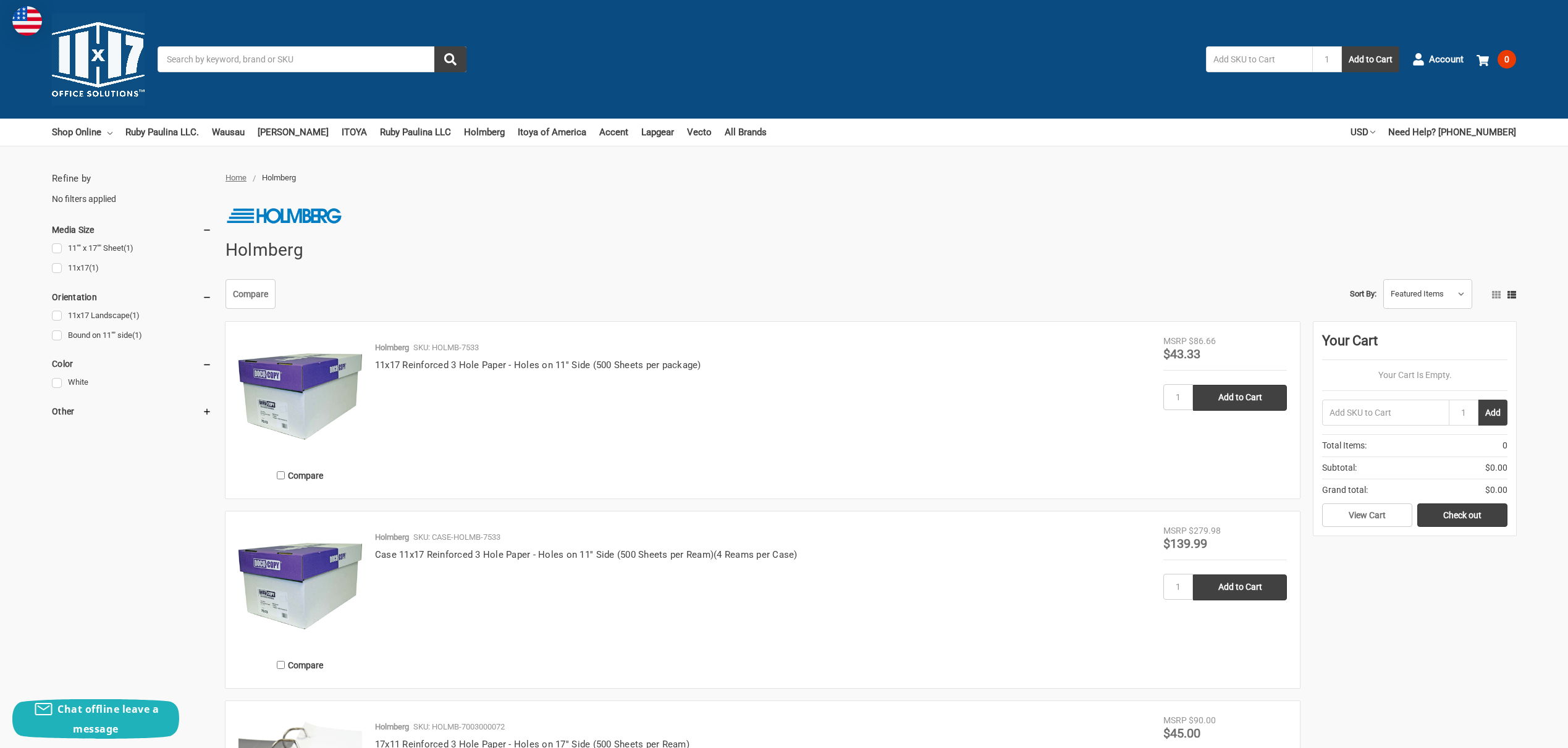
click at [202, 63] on input "Search" at bounding box center [312, 59] width 309 height 26
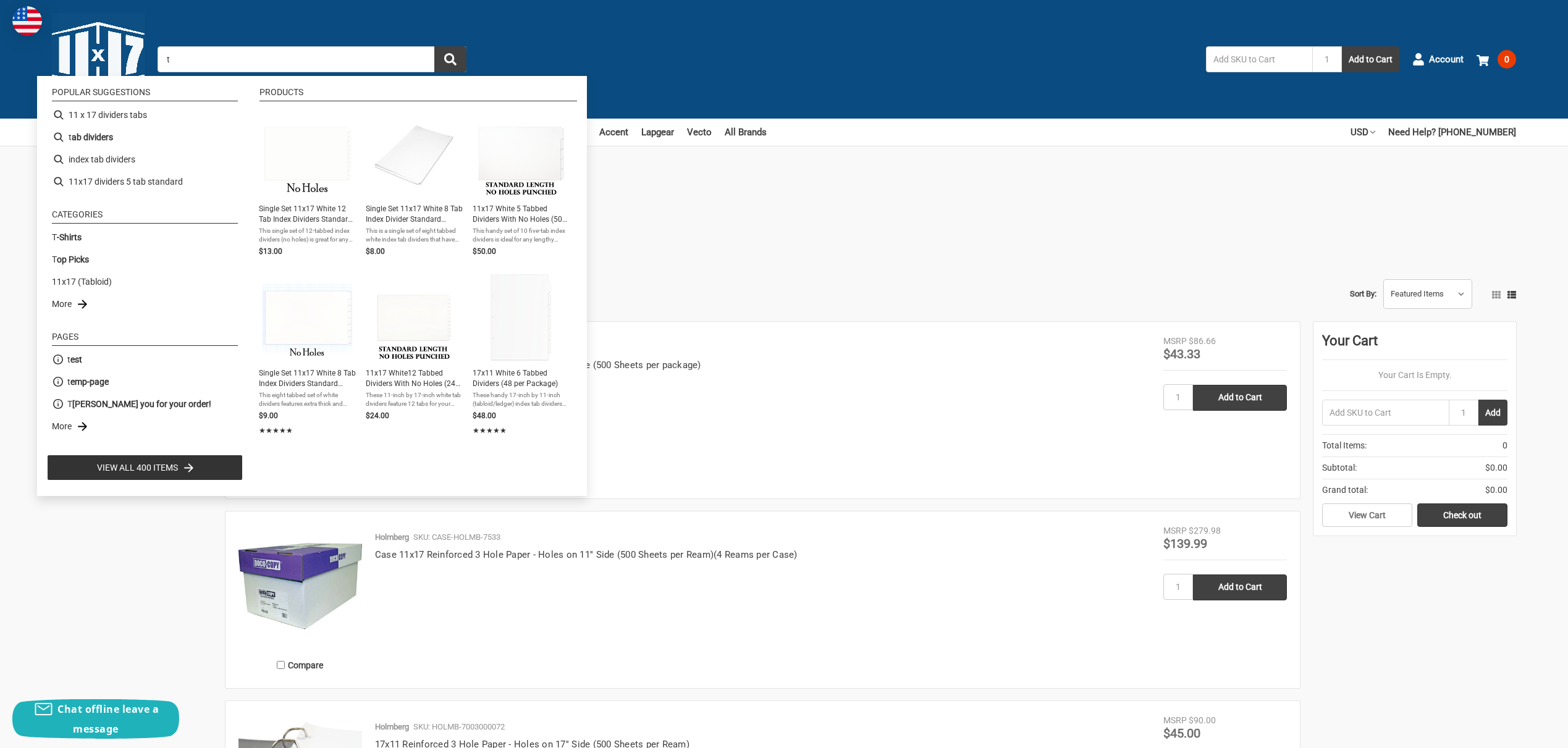
paste input "ab, Eco, Trilar, 30 65, Reverse, Portra., XT-5-SR-REC"
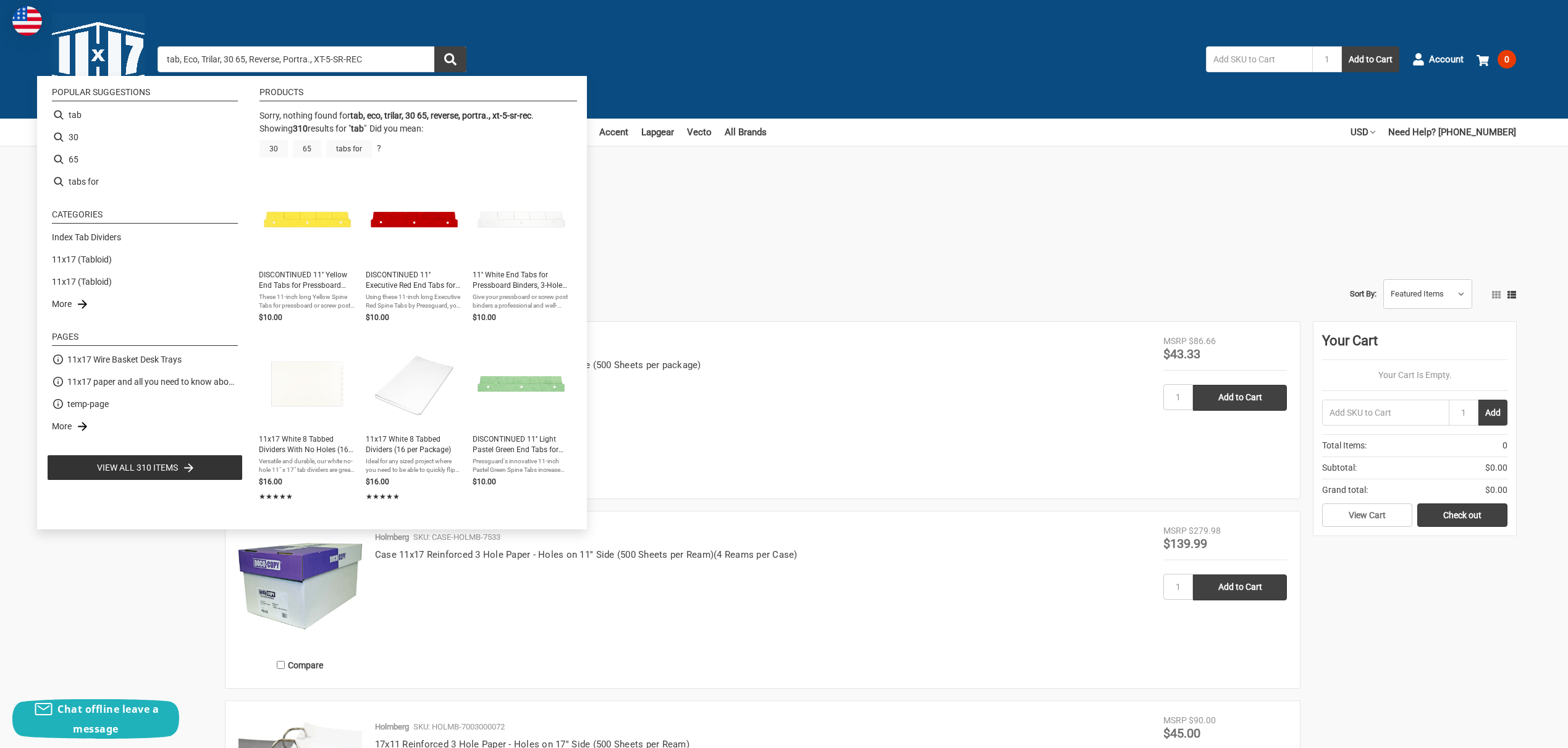
type input "tab"
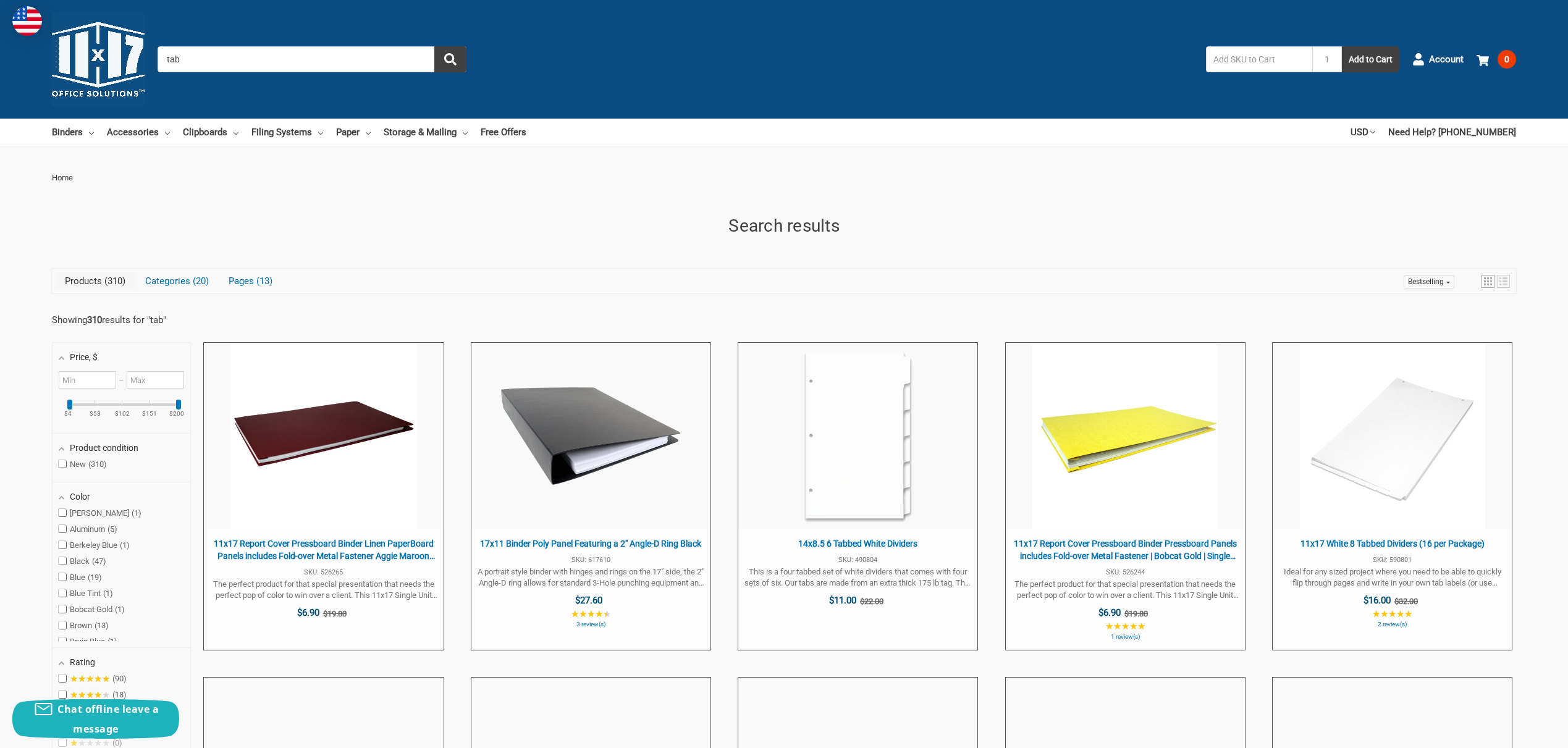
click at [204, 66] on input "tab" at bounding box center [312, 59] width 309 height 26
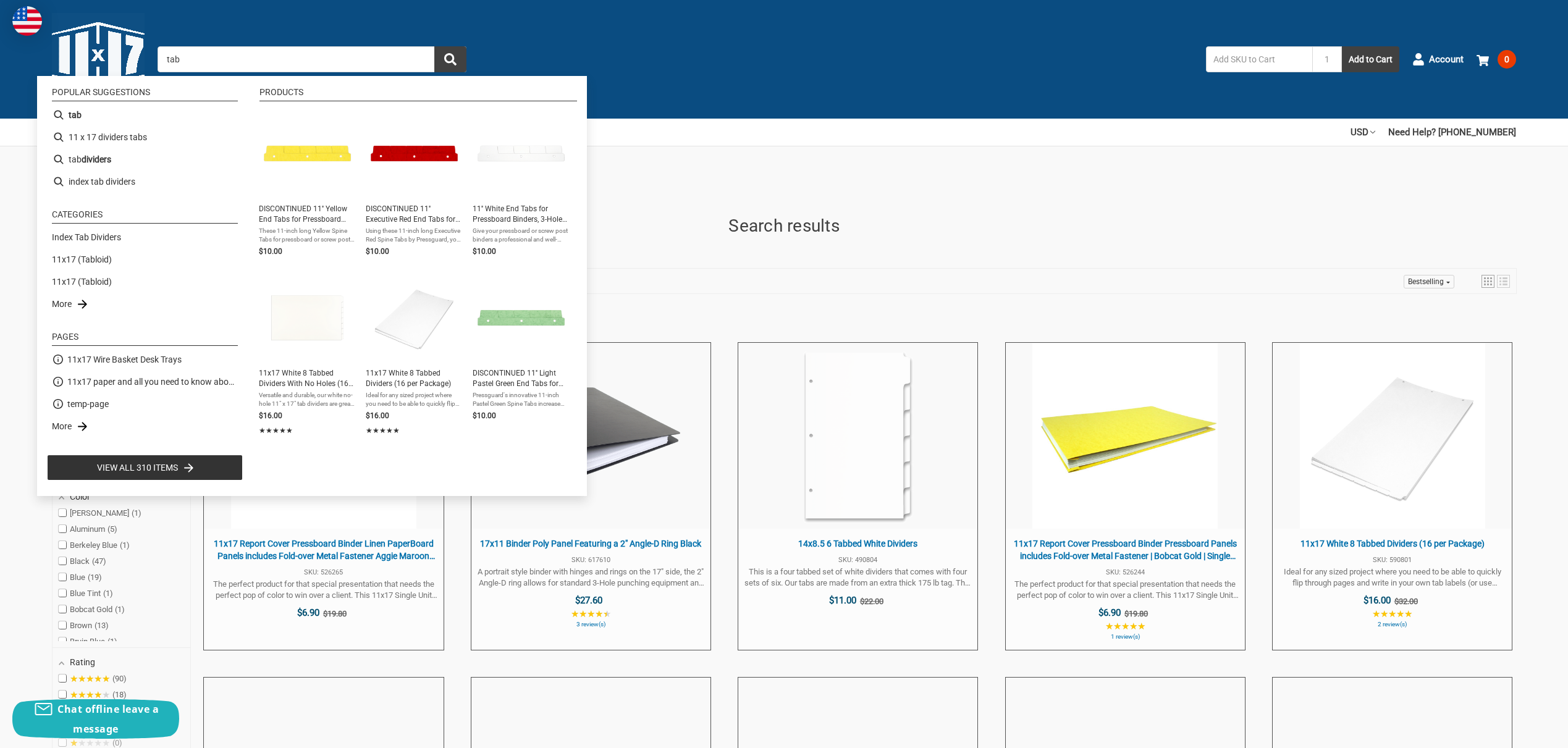
click at [204, 66] on input "tab" at bounding box center [312, 59] width 309 height 26
paste input "432-01-13558"
type input "432-01-13558"
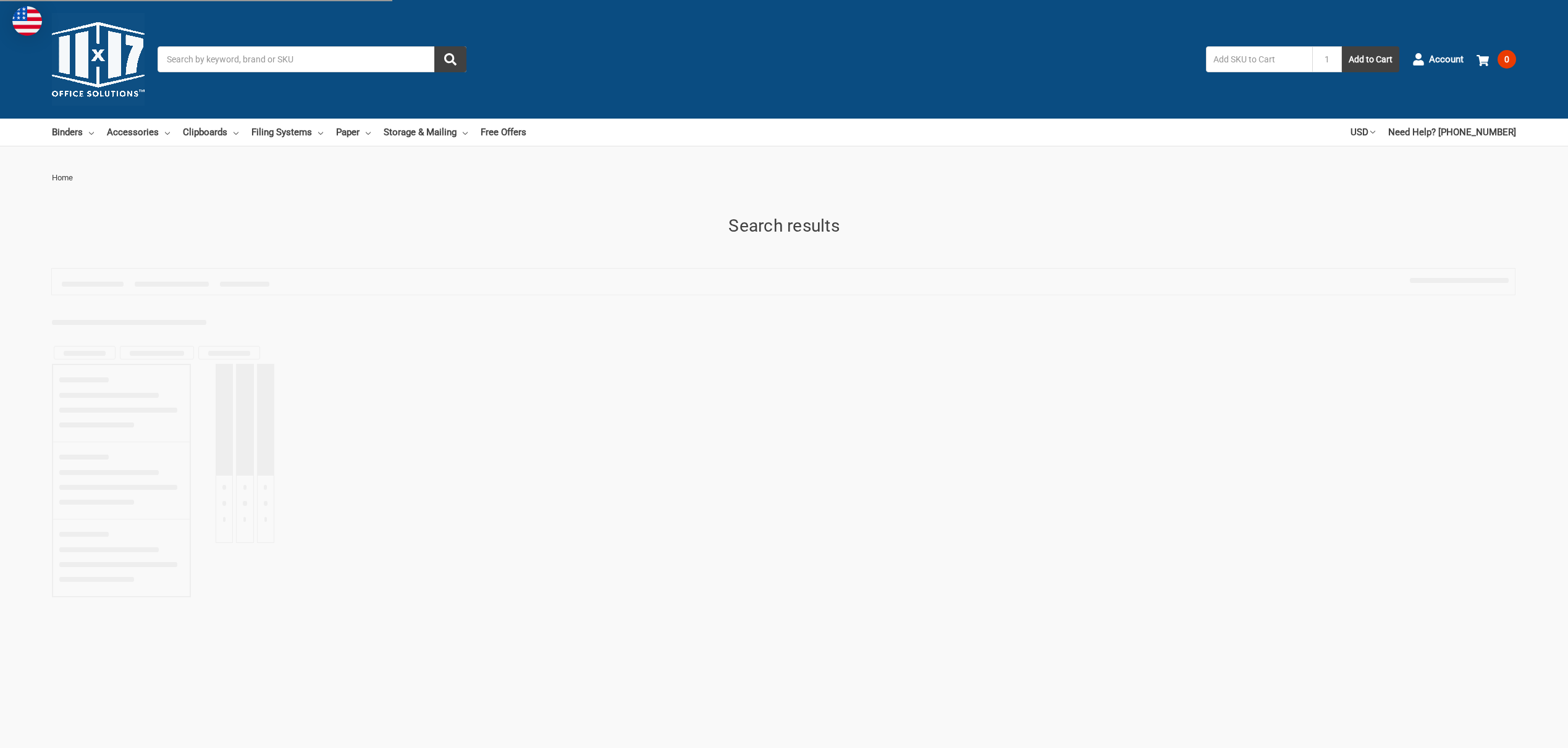
type input "432-01-13558"
